Goal: Information Seeking & Learning: Check status

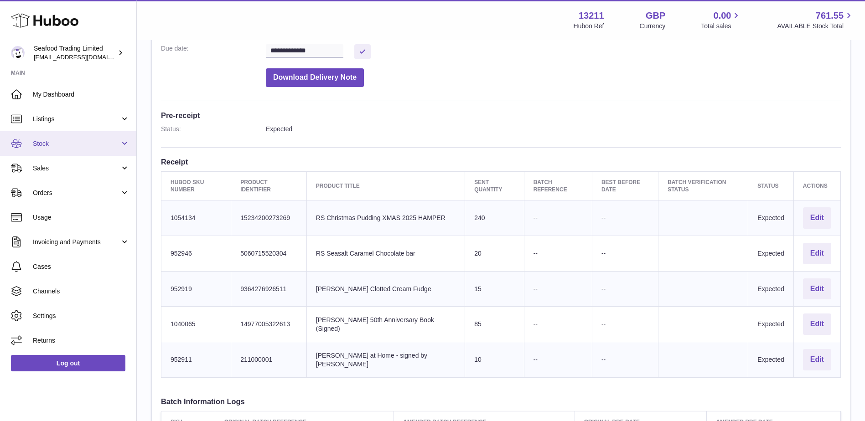
scroll to position [182, 0]
click at [47, 140] on span "Stock" at bounding box center [76, 143] width 87 height 9
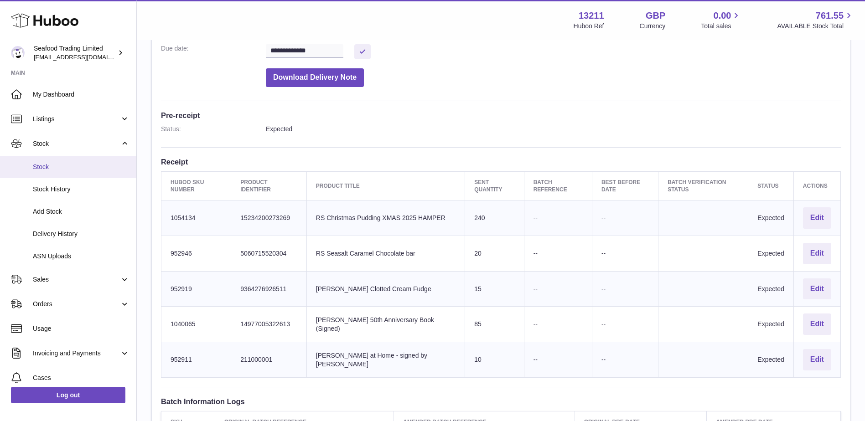
click at [52, 171] on span "Stock" at bounding box center [81, 167] width 97 height 9
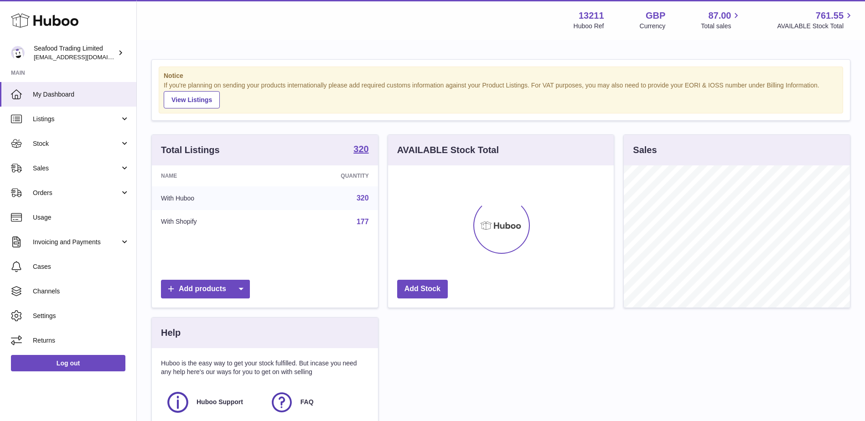
scroll to position [142, 226]
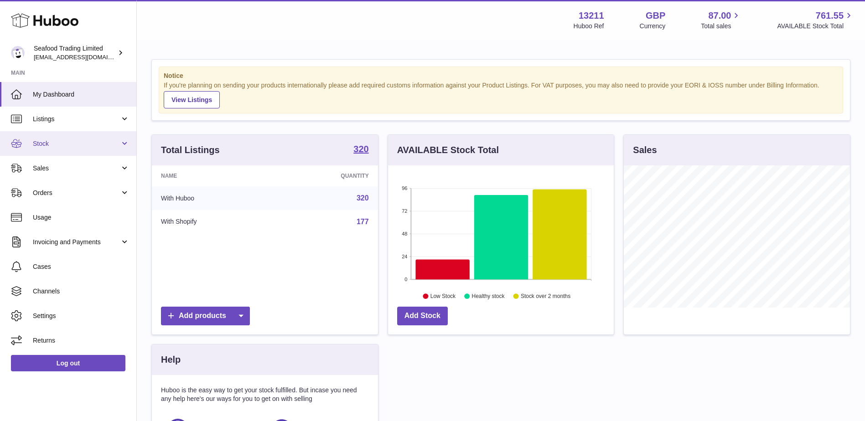
click at [41, 148] on link "Stock" at bounding box center [68, 143] width 136 height 25
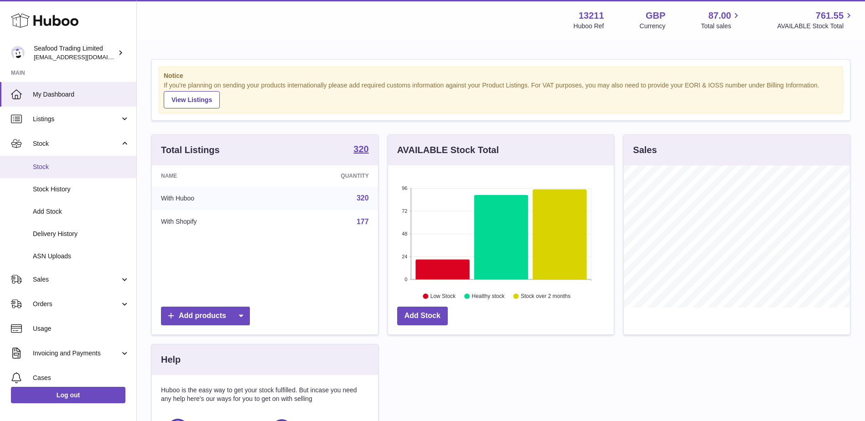
click at [46, 168] on span "Stock" at bounding box center [81, 167] width 97 height 9
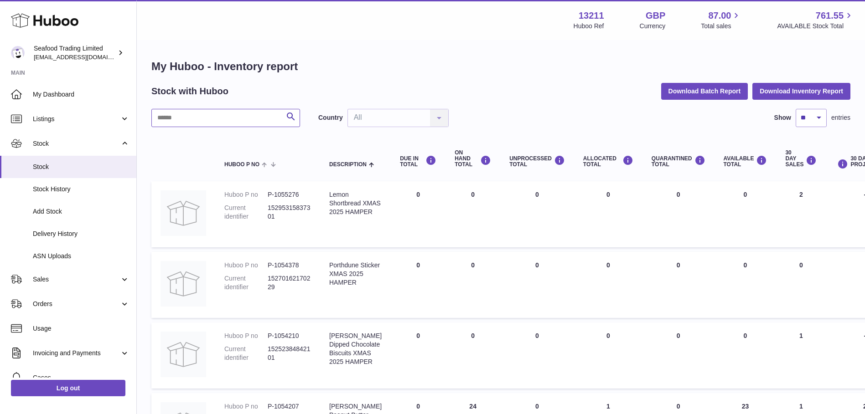
click at [212, 124] on input "text" at bounding box center [225, 118] width 149 height 18
paste input "*******"
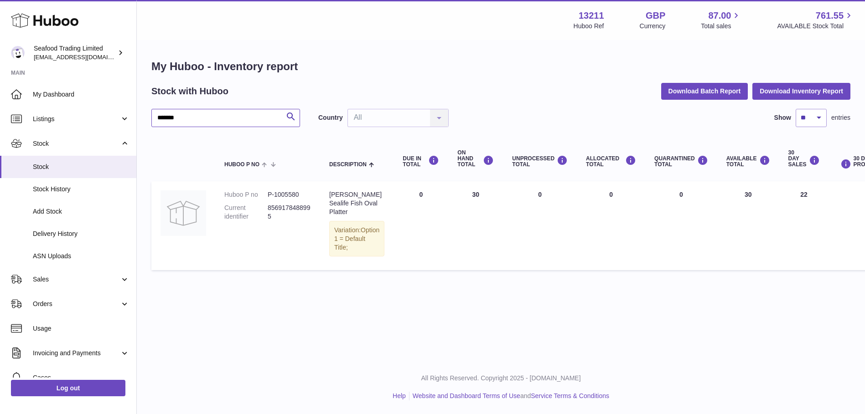
drag, startPoint x: 207, startPoint y: 114, endPoint x: 140, endPoint y: 114, distance: 67.0
click at [140, 114] on div "My Huboo - Inventory report Stock with Huboo Download Batch Report Download Inv…" at bounding box center [501, 167] width 728 height 252
paste input "text"
type input "*******"
